Goal: Check status

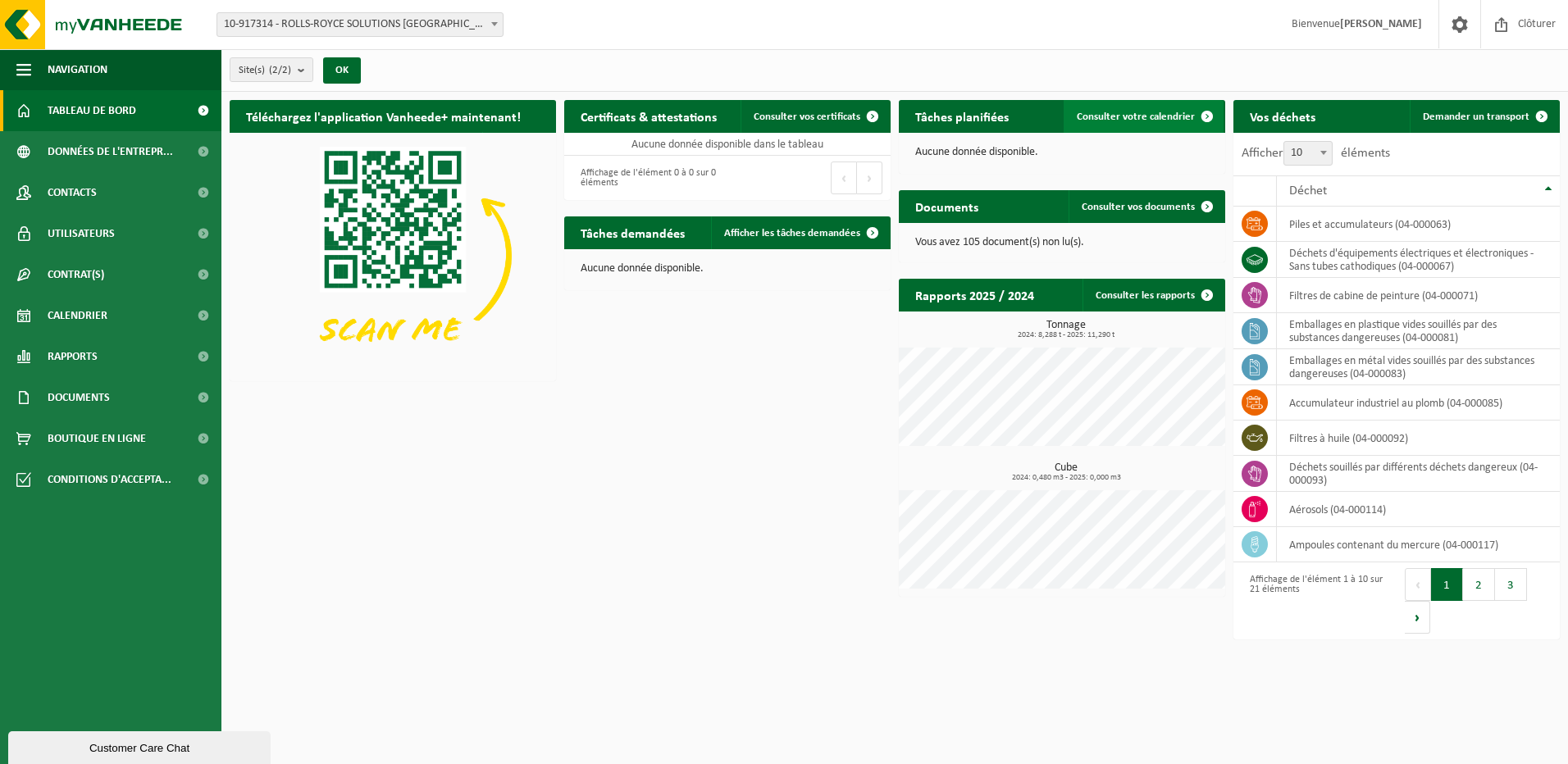
click at [1139, 121] on span "Consulter votre calendrier" at bounding box center [1136, 117] width 118 height 11
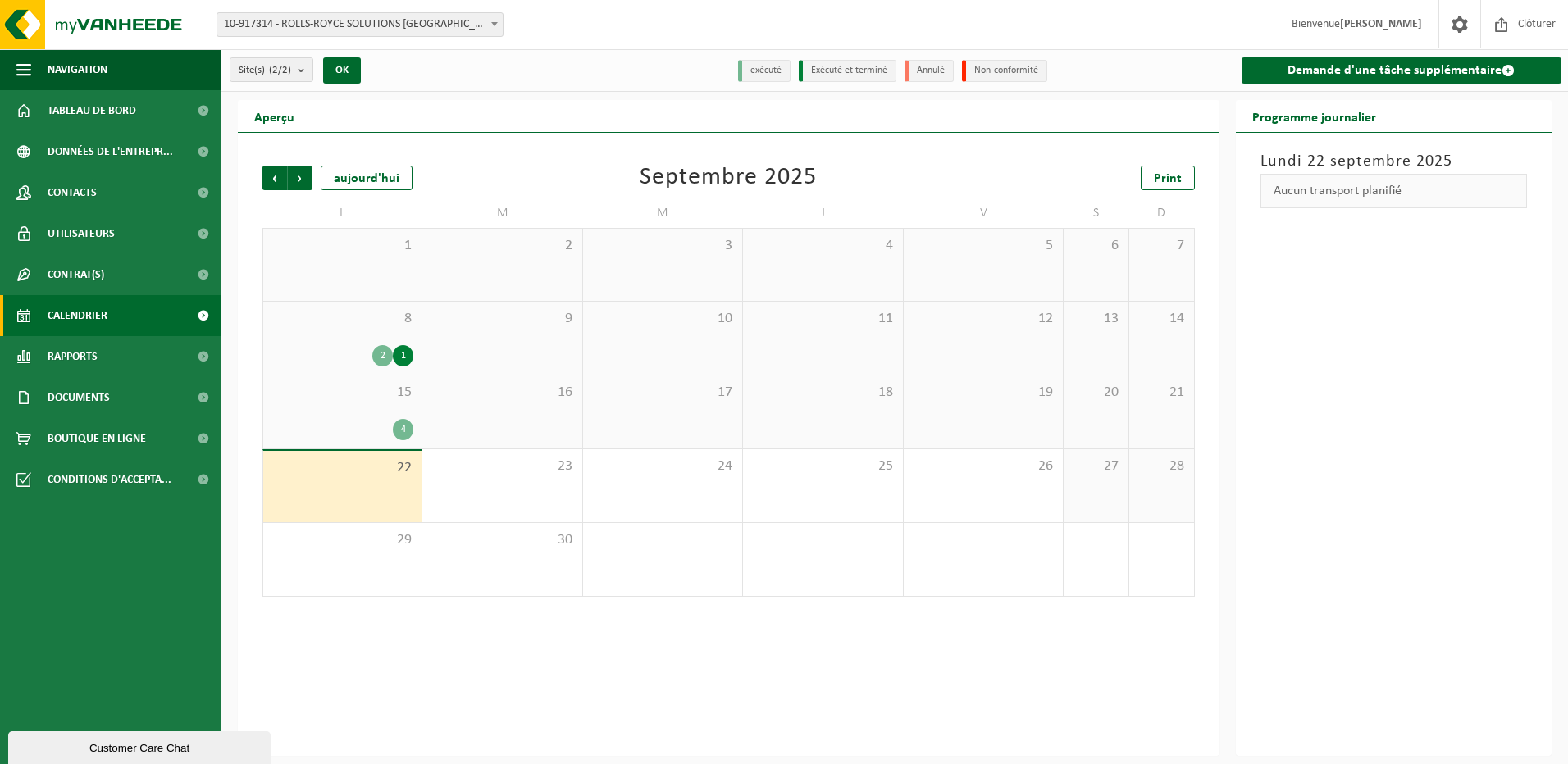
click at [311, 354] on div "2 1" at bounding box center [342, 356] width 142 height 21
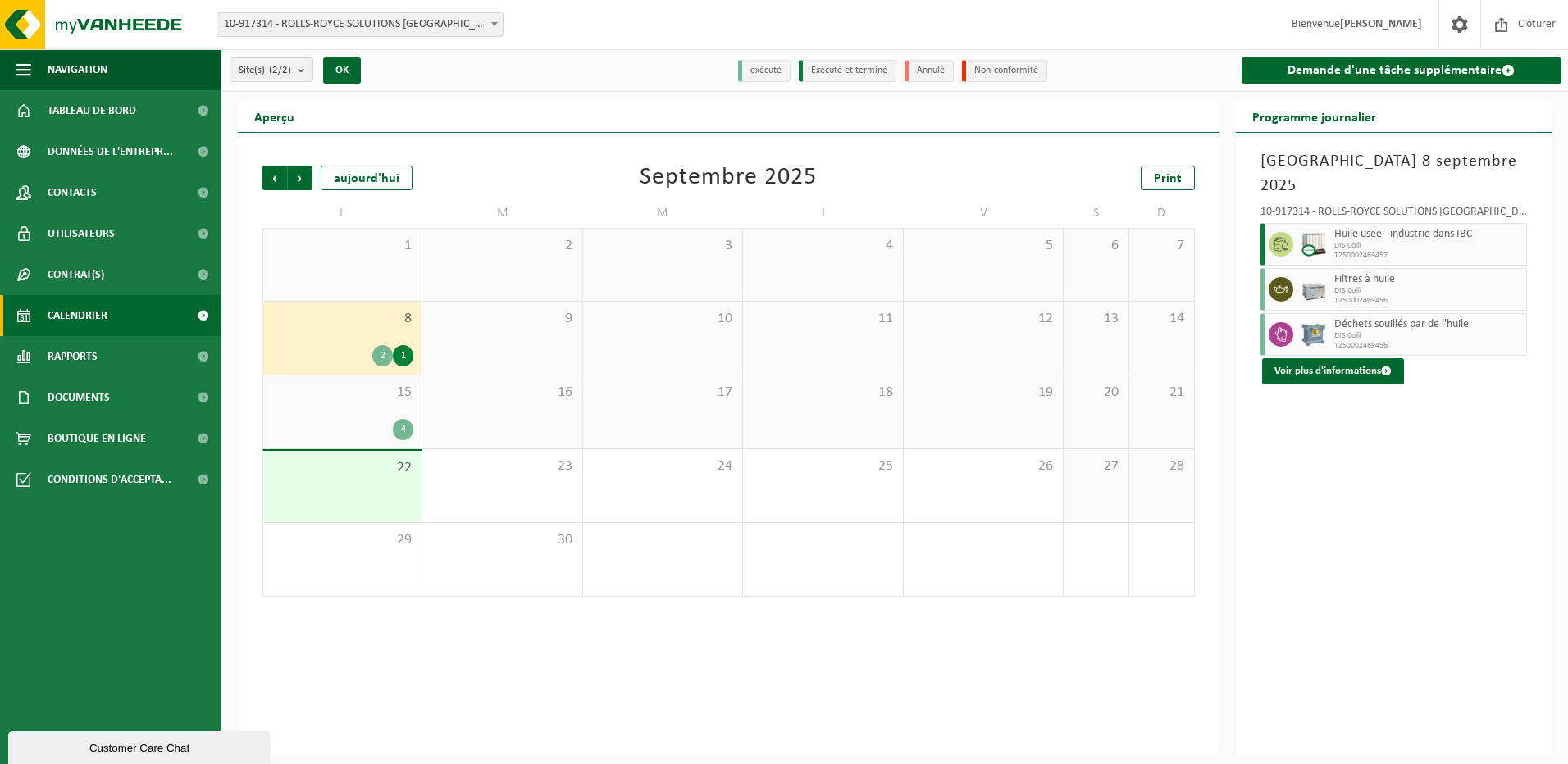
click at [350, 415] on div "15 4" at bounding box center [342, 412] width 158 height 73
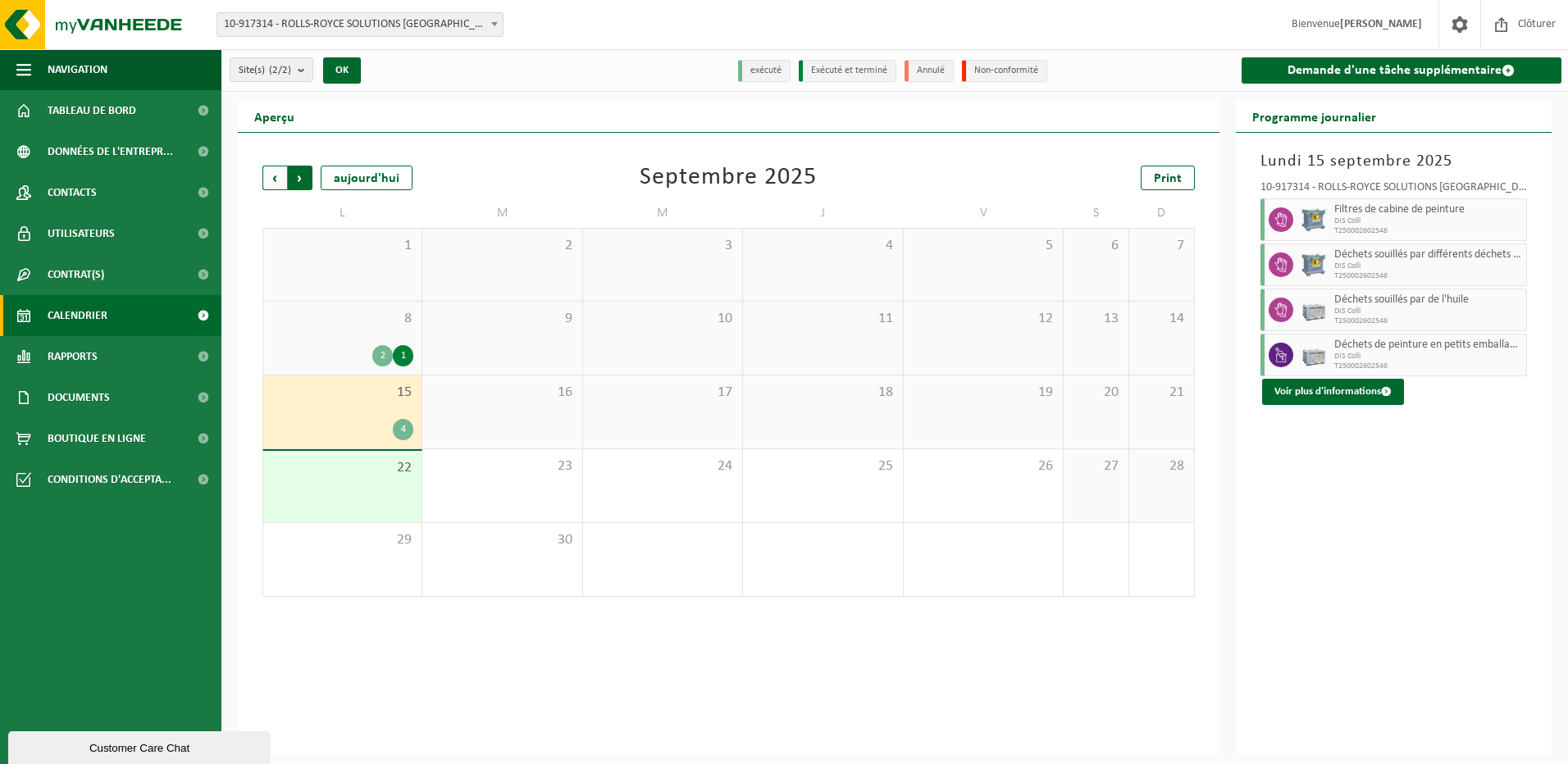
click at [275, 185] on span "Précédent" at bounding box center [275, 178] width 25 height 25
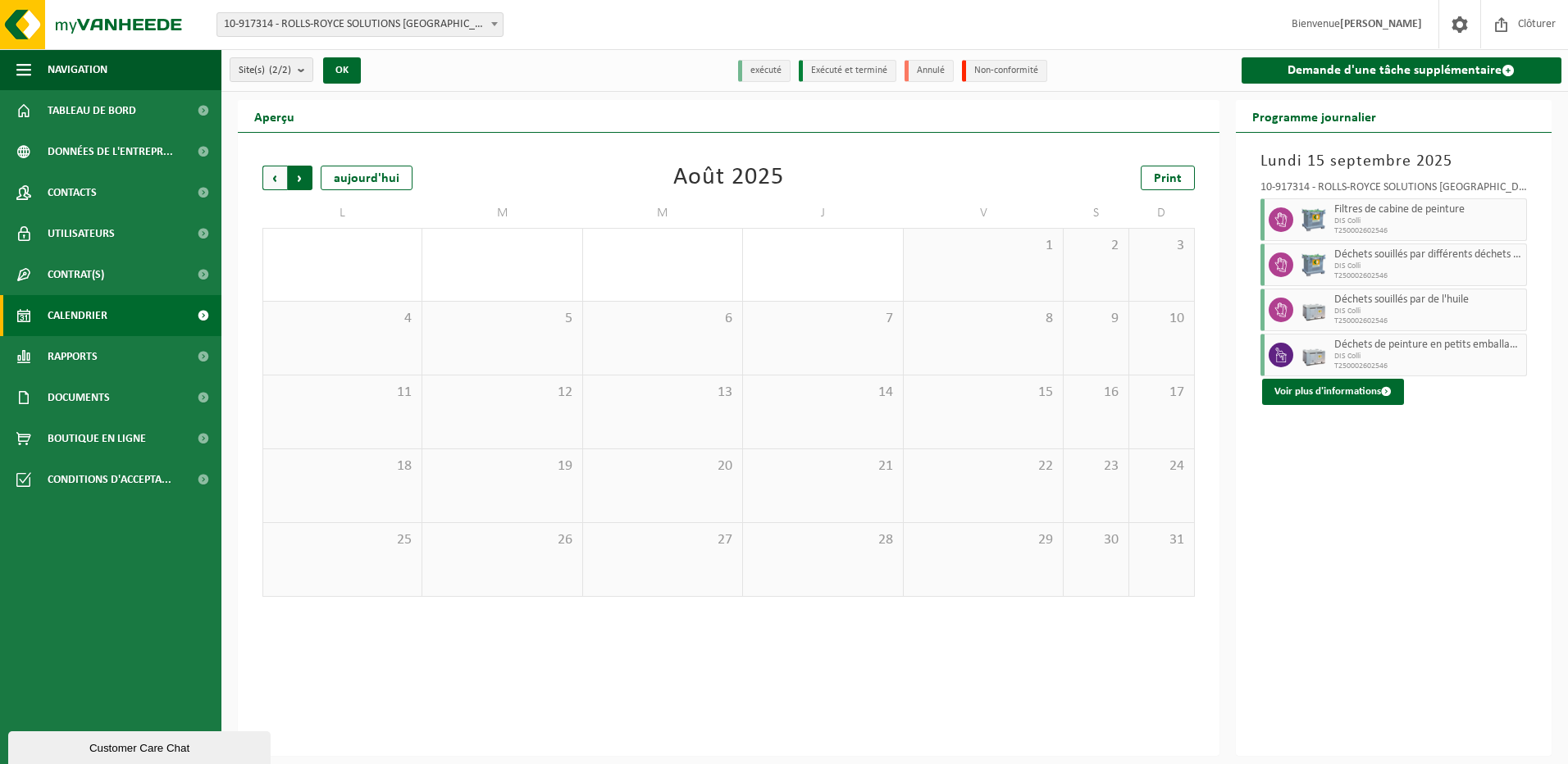
click at [275, 184] on span "Précédent" at bounding box center [275, 178] width 25 height 25
